Goal: Task Accomplishment & Management: Complete application form

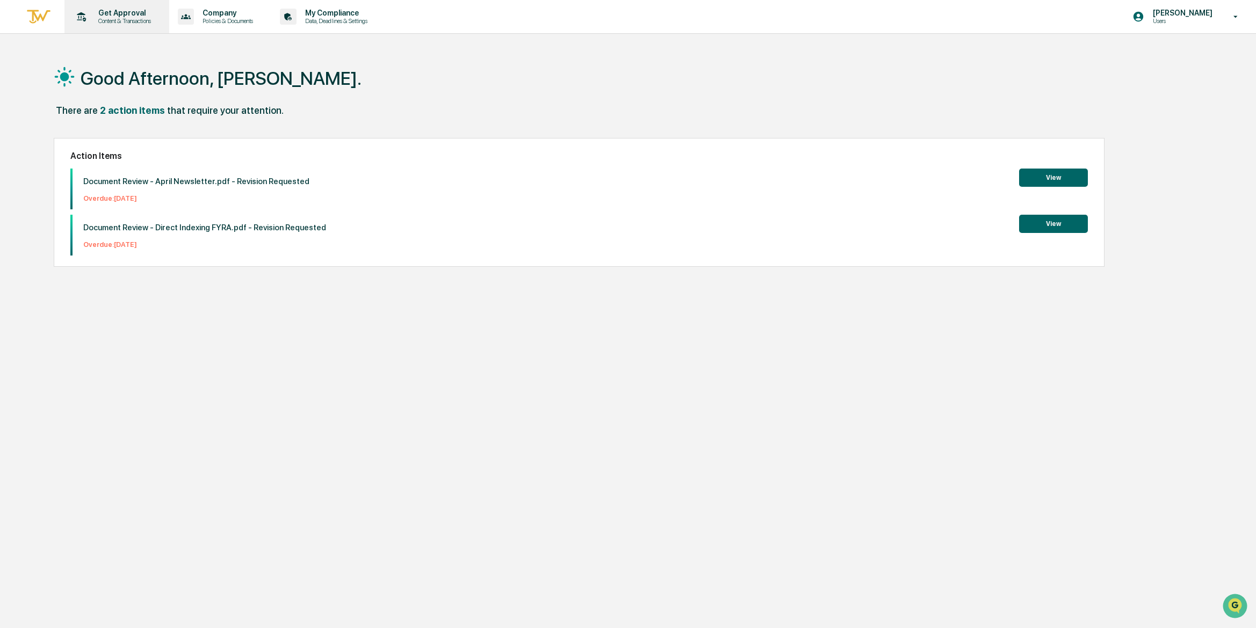
click at [114, 28] on div "Get Approval Content & Transactions" at bounding box center [116, 16] width 94 height 33
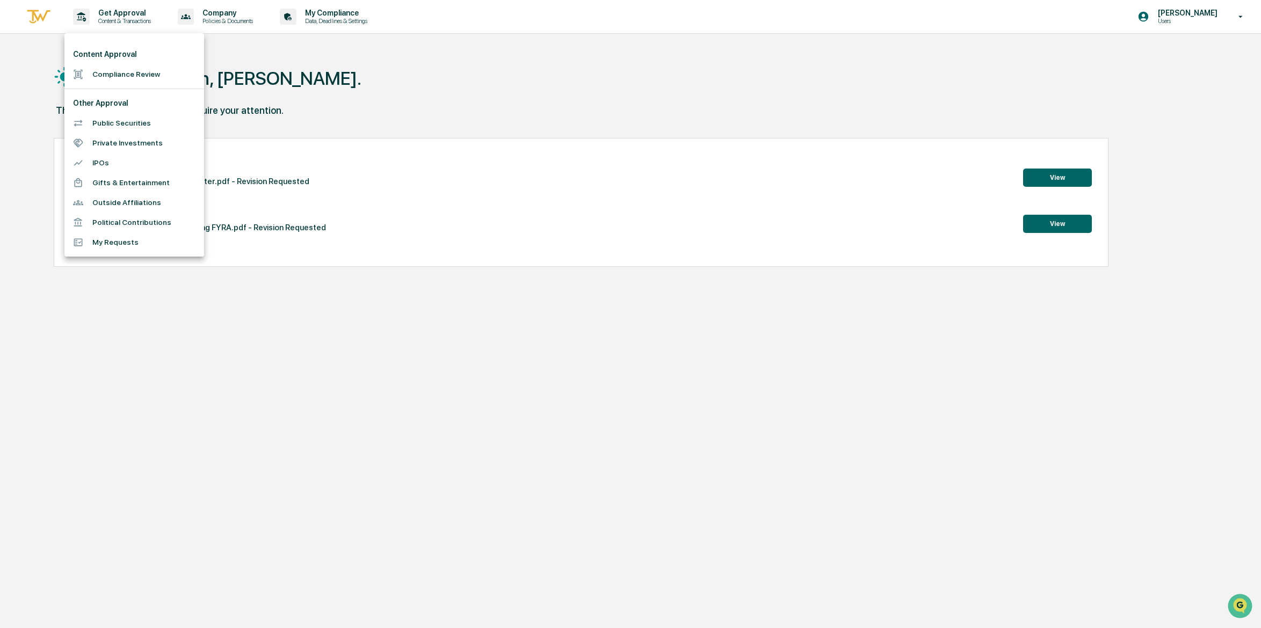
click at [137, 68] on li "Compliance Review" at bounding box center [134, 74] width 140 height 20
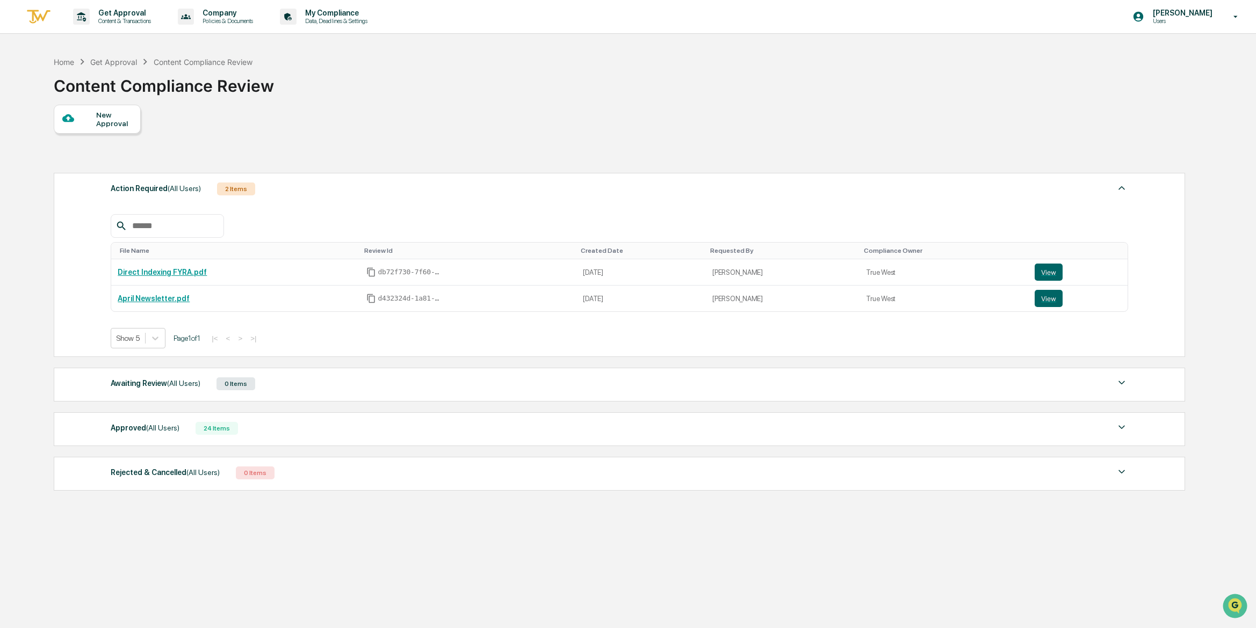
click at [103, 116] on div "New Approval" at bounding box center [114, 119] width 36 height 17
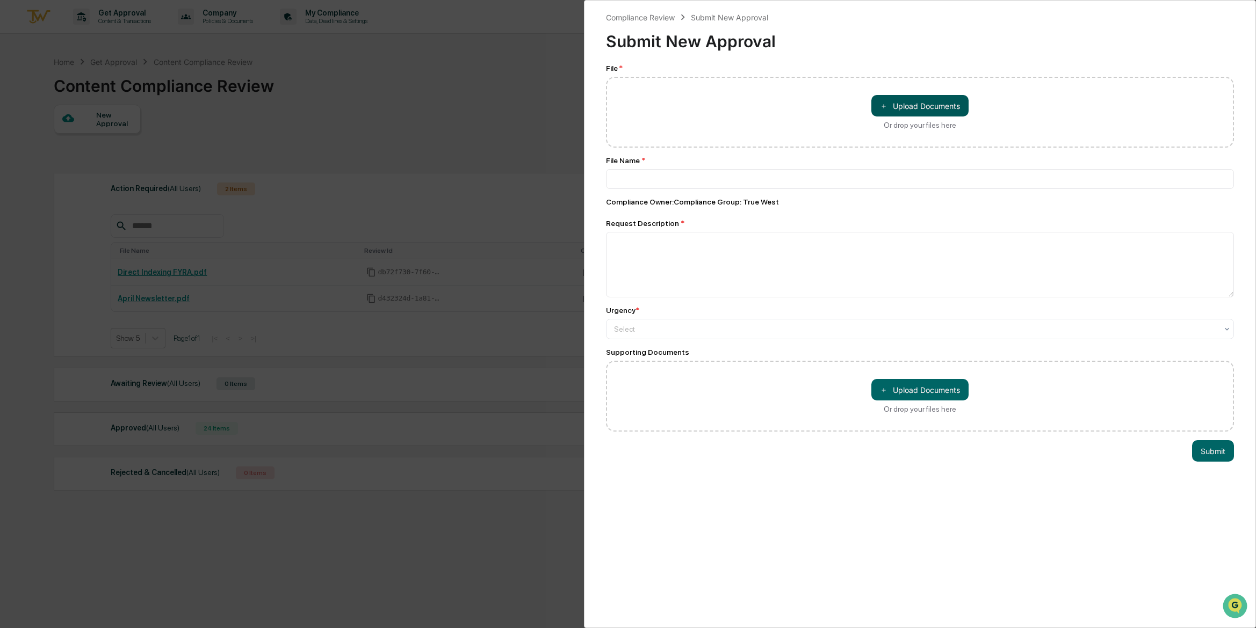
click at [907, 110] on button "＋ Upload Documents" at bounding box center [919, 105] width 97 height 21
type input "**********"
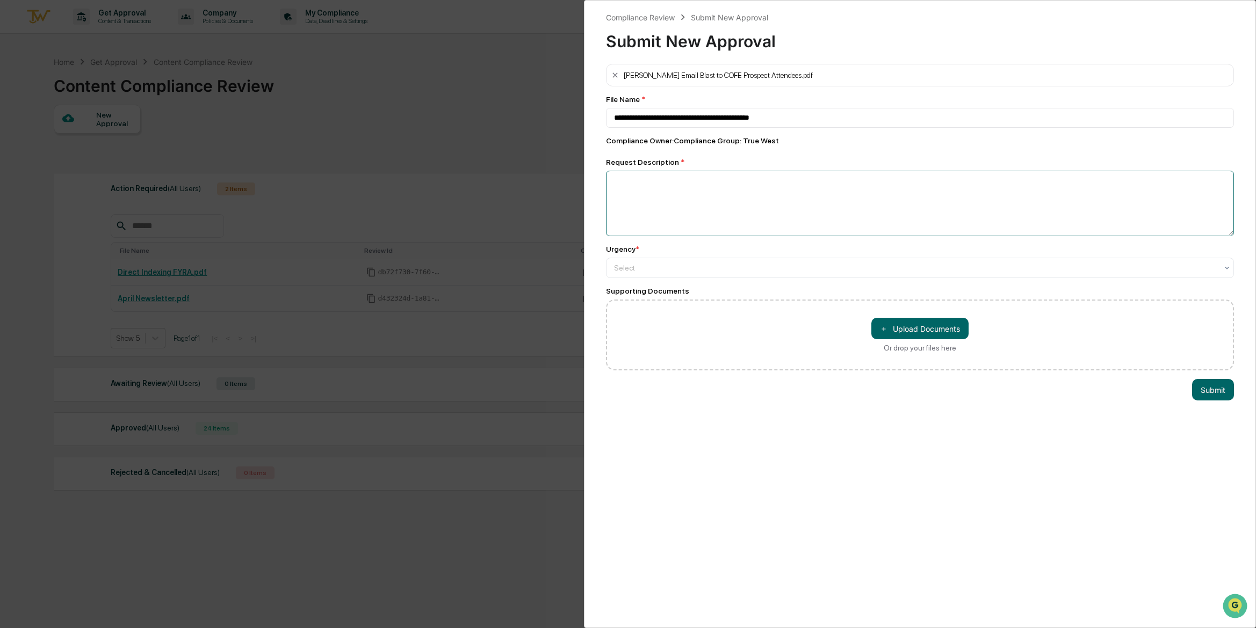
click at [676, 208] on textarea at bounding box center [920, 204] width 628 height 66
type textarea "**********"
click at [652, 269] on div at bounding box center [915, 268] width 603 height 11
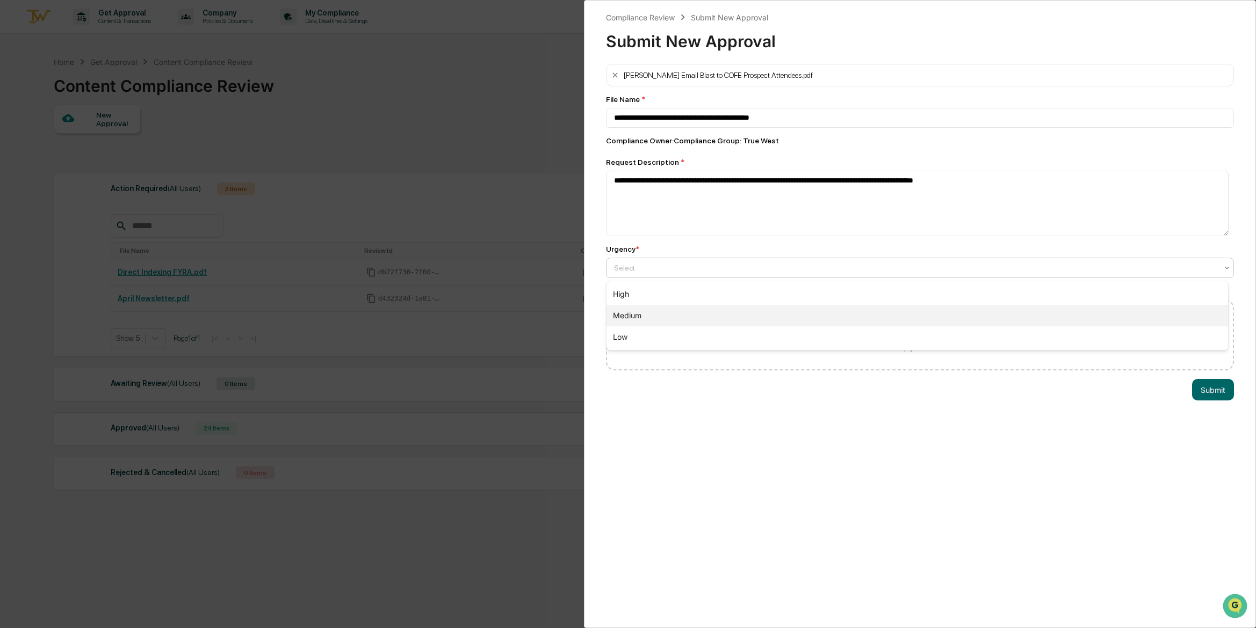
click at [647, 318] on div "Medium" at bounding box center [916, 315] width 621 height 21
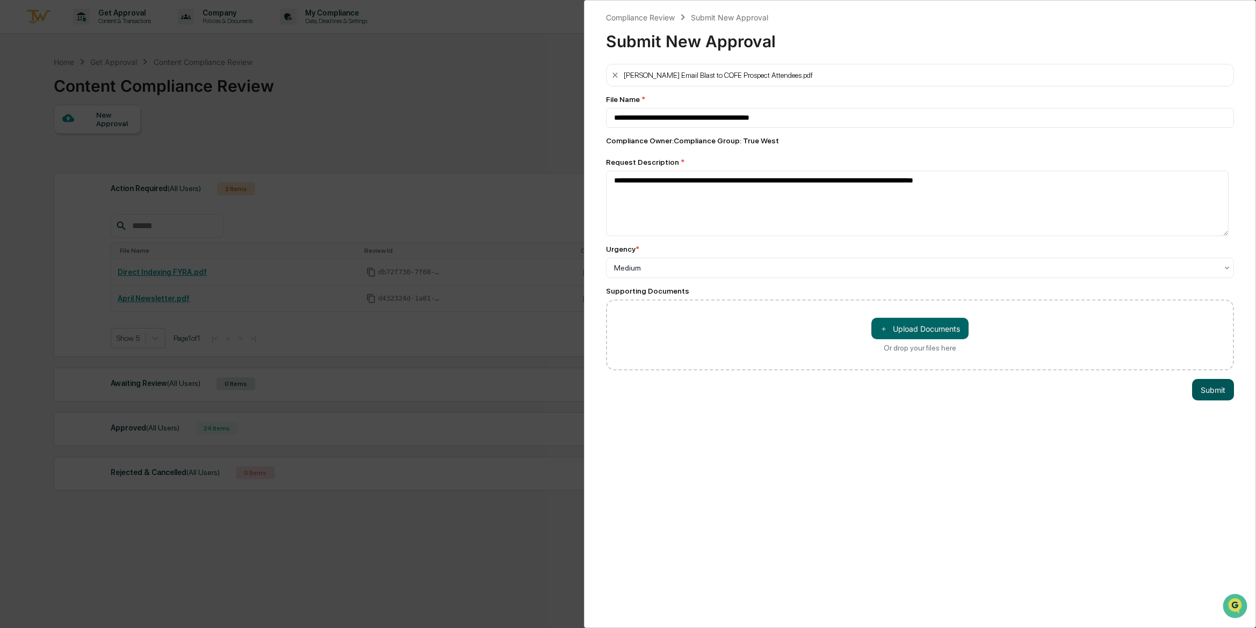
click at [1217, 388] on button "Submit" at bounding box center [1213, 389] width 42 height 21
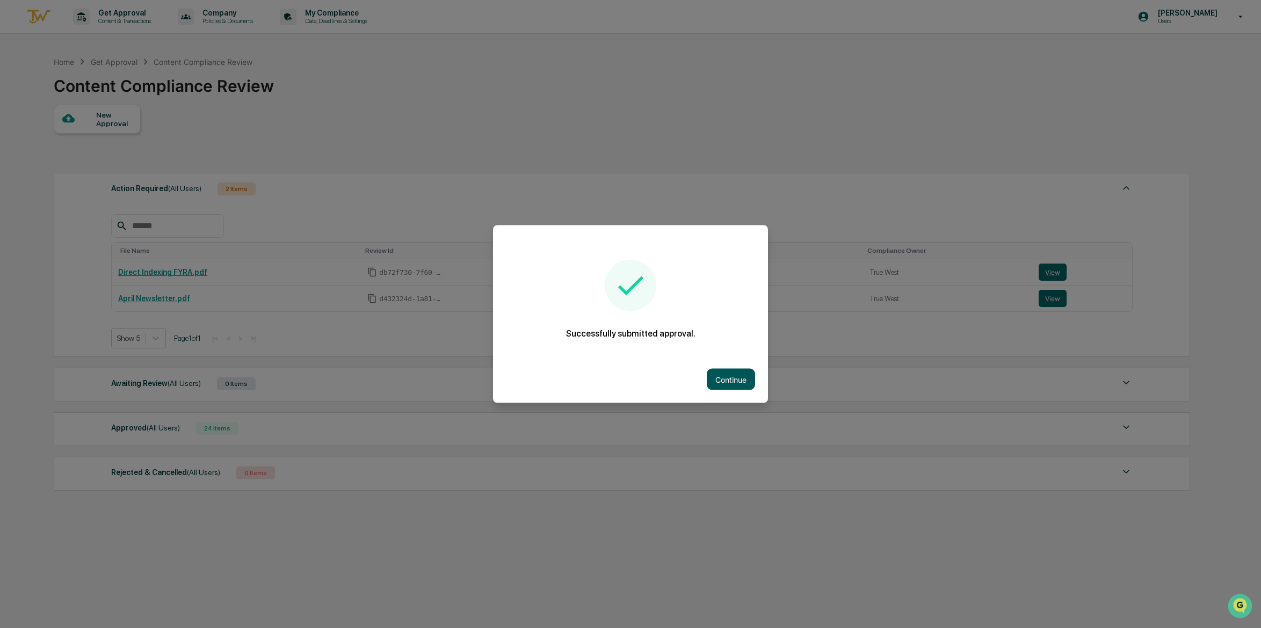
drag, startPoint x: 730, startPoint y: 372, endPoint x: 728, endPoint y: 378, distance: 6.8
click at [728, 378] on button "Continue" at bounding box center [731, 379] width 48 height 21
